Goal: Task Accomplishment & Management: Manage account settings

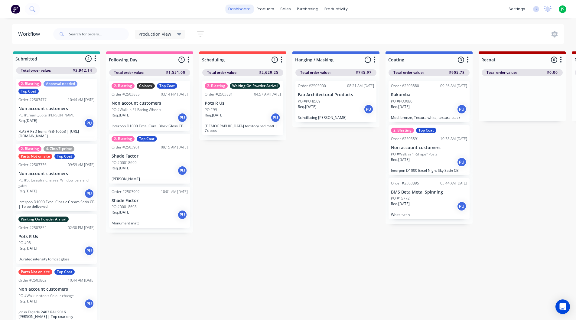
click at [237, 8] on link "dashboard" at bounding box center [239, 9] width 28 height 9
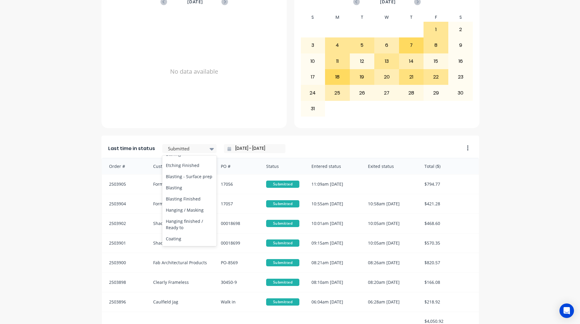
scroll to position [181, 0]
click at [186, 212] on div "Coating" at bounding box center [189, 206] width 54 height 11
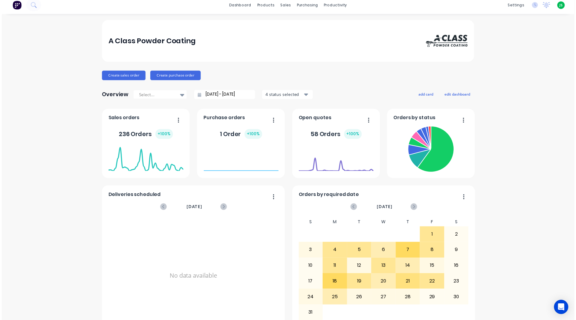
scroll to position [0, 0]
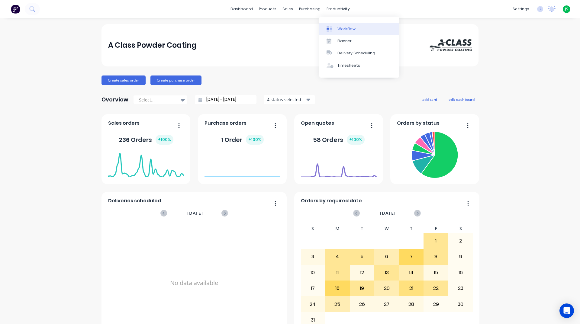
click at [345, 29] on div "Workflow" at bounding box center [347, 28] width 18 height 5
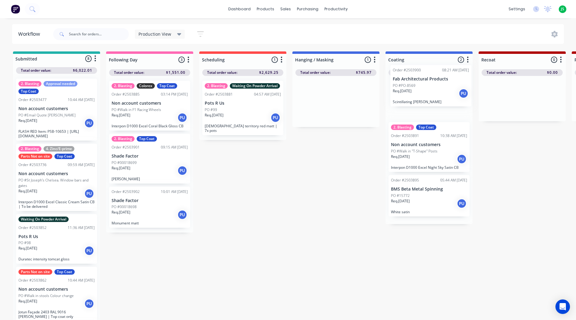
drag, startPoint x: 339, startPoint y: 105, endPoint x: 435, endPoint y: 90, distance: 97.9
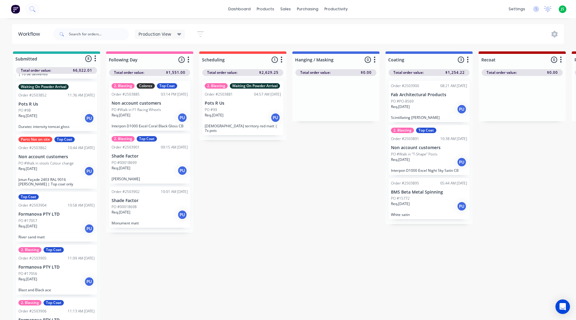
scroll to position [151, 0]
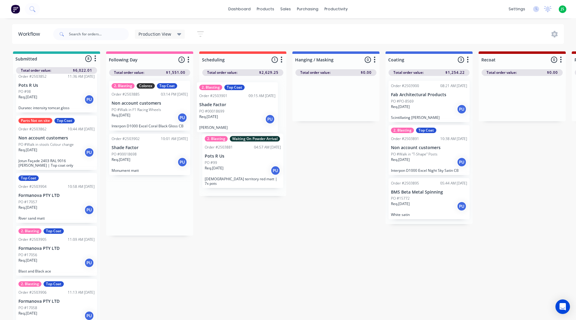
drag, startPoint x: 168, startPoint y: 163, endPoint x: 240, endPoint y: 114, distance: 87.2
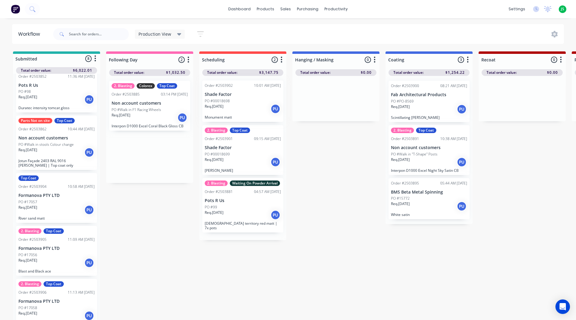
drag, startPoint x: 141, startPoint y: 166, endPoint x: 236, endPoint y: 112, distance: 109.3
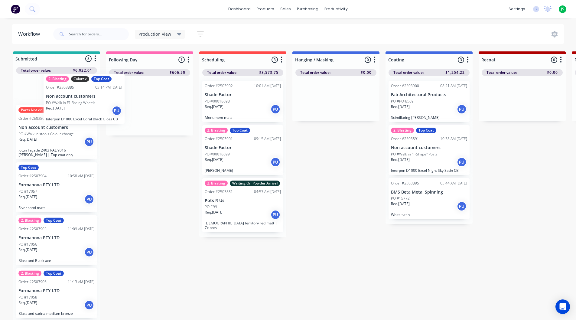
scroll to position [173, 0]
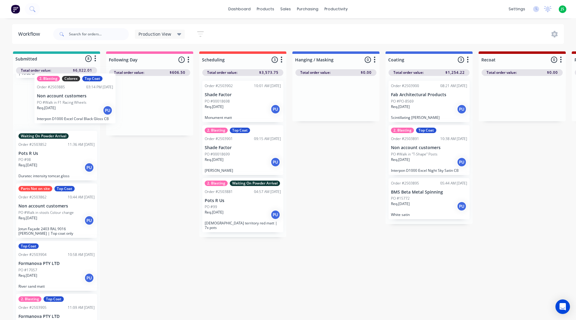
drag, startPoint x: 165, startPoint y: 105, endPoint x: 89, endPoint y: 98, distance: 76.5
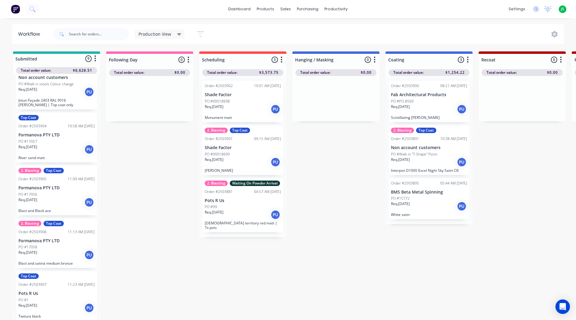
scroll to position [1, 0]
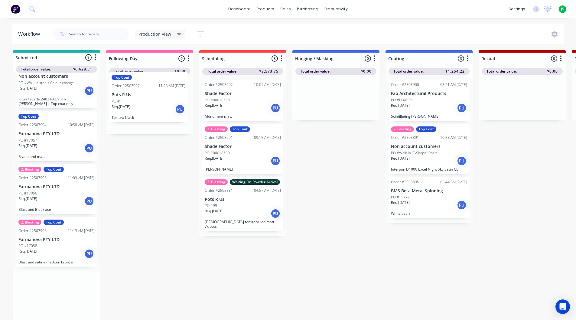
drag, startPoint x: 49, startPoint y: 299, endPoint x: 144, endPoint y: 99, distance: 220.9
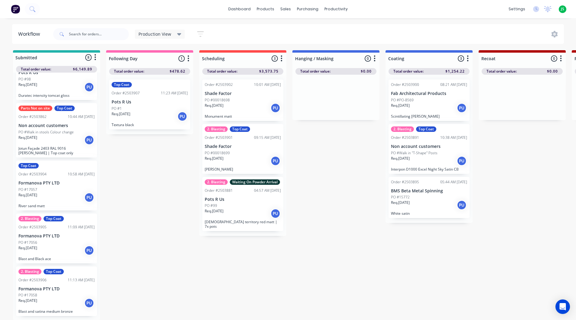
scroll to position [212, 0]
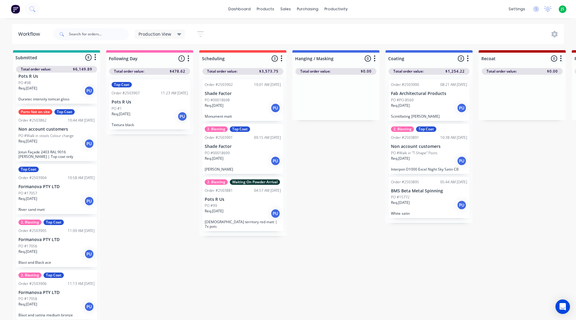
click at [249, 106] on div "Req. [DATE] PU" at bounding box center [243, 108] width 76 height 10
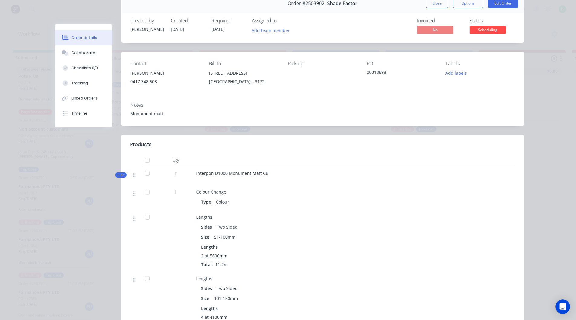
scroll to position [0, 0]
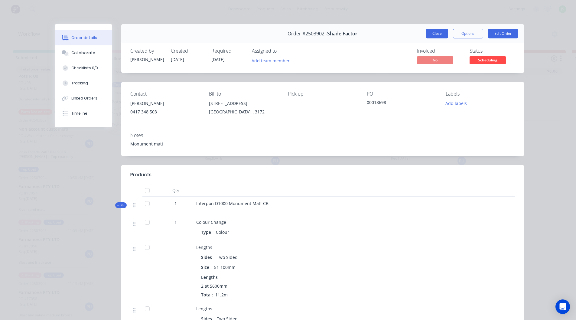
click at [431, 32] on button "Close" at bounding box center [437, 34] width 22 height 10
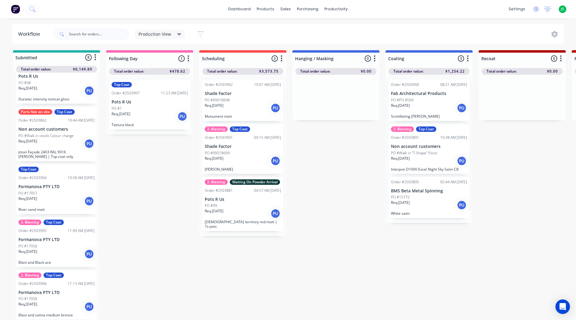
scroll to position [8, 0]
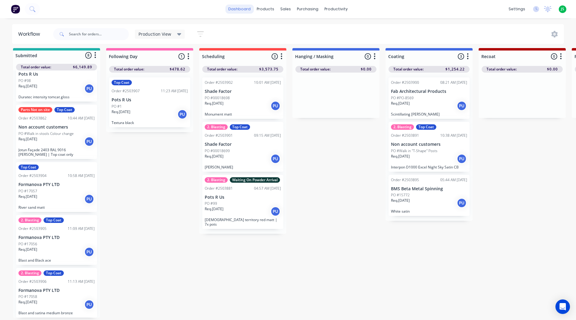
click at [232, 11] on link "dashboard" at bounding box center [239, 9] width 28 height 9
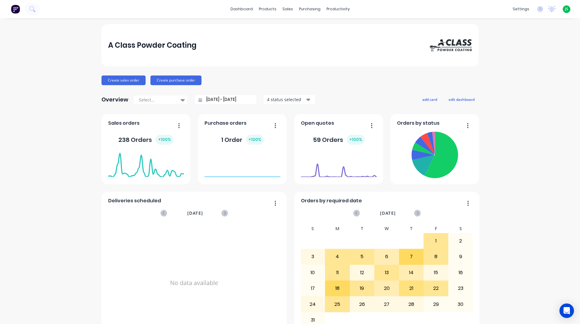
scroll to position [242, 0]
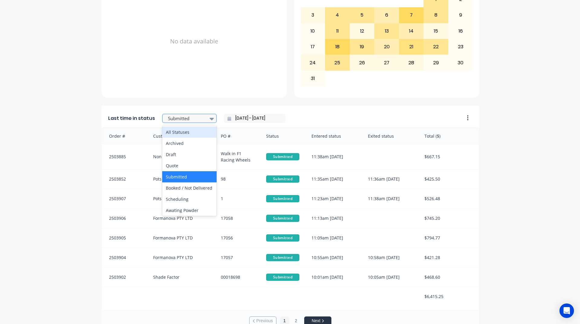
click at [210, 115] on icon at bounding box center [212, 118] width 4 height 7
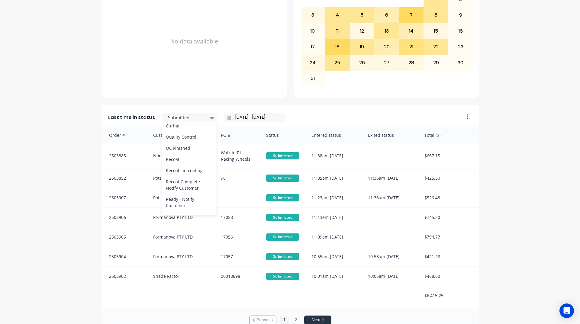
click at [198, 120] on div "Coating" at bounding box center [189, 114] width 54 height 11
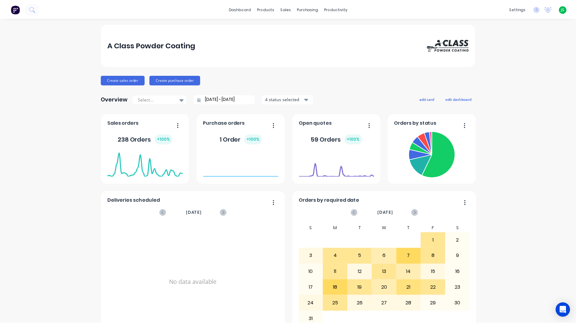
scroll to position [0, 0]
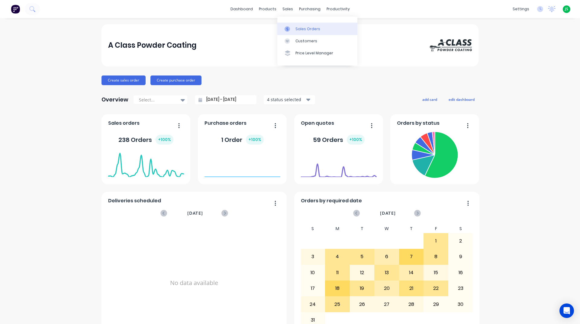
click at [297, 26] on div "Sales Orders" at bounding box center [308, 28] width 25 height 5
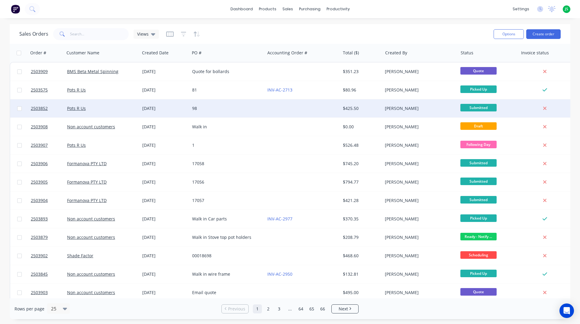
click at [229, 106] on div "98" at bounding box center [225, 108] width 67 height 6
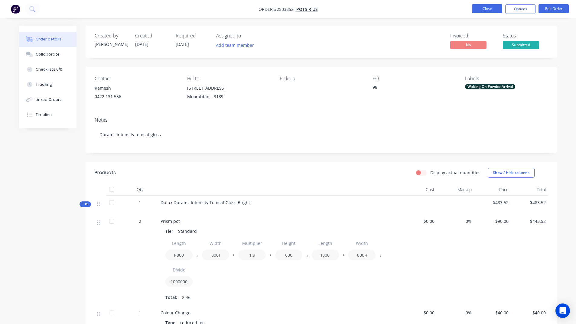
click at [490, 10] on button "Close" at bounding box center [487, 8] width 30 height 9
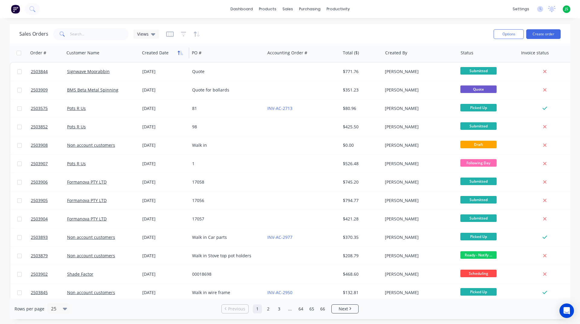
click at [179, 52] on icon "button" at bounding box center [179, 53] width 2 height 4
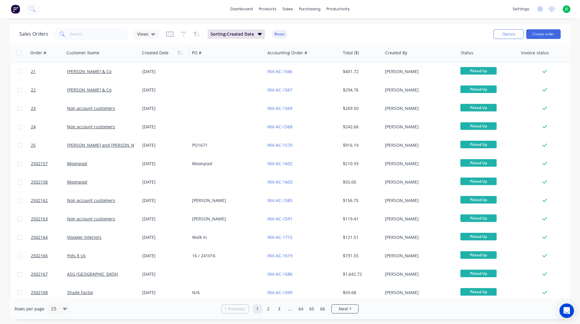
click at [179, 52] on icon "button" at bounding box center [179, 53] width 2 height 4
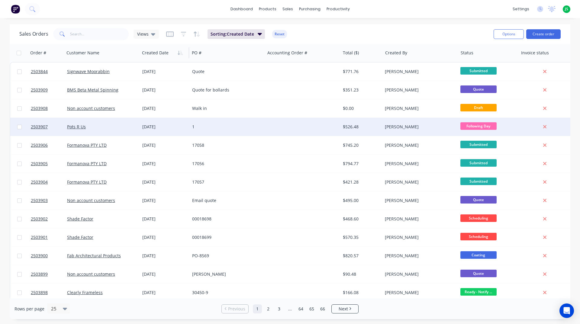
click at [202, 124] on div "1" at bounding box center [225, 127] width 67 height 6
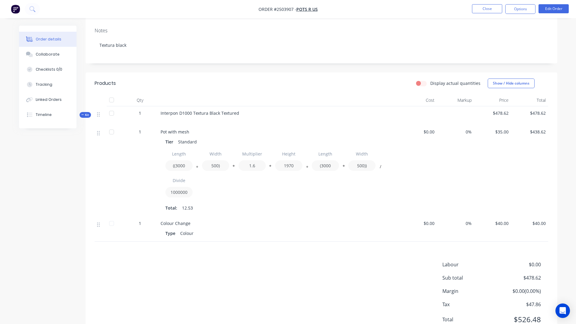
scroll to position [91, 0]
click at [477, 10] on button "Close" at bounding box center [487, 8] width 30 height 9
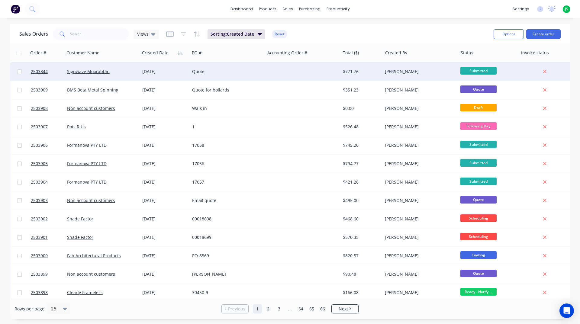
click at [291, 69] on div at bounding box center [302, 72] width 75 height 18
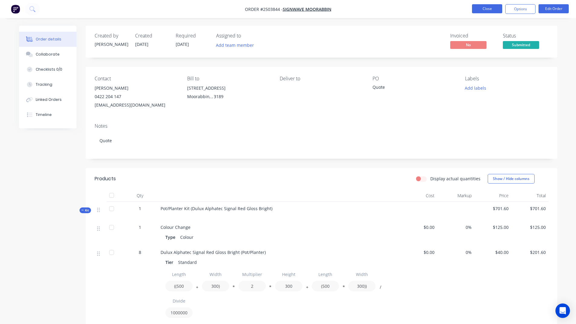
click at [475, 11] on button "Close" at bounding box center [487, 8] width 30 height 9
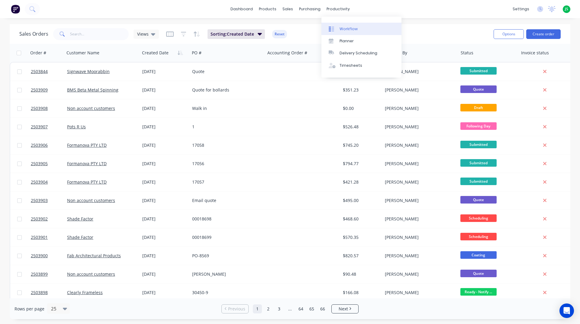
click at [352, 26] on div "Workflow" at bounding box center [349, 28] width 18 height 5
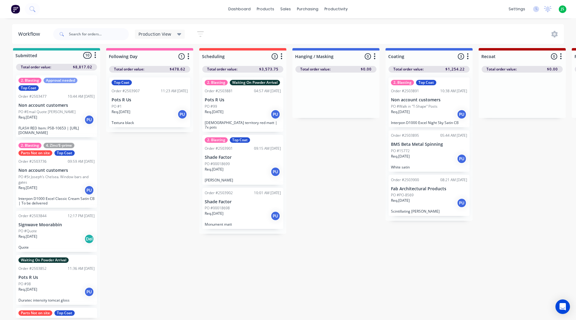
scroll to position [8, 0]
